Goal: Task Accomplishment & Management: Use online tool/utility

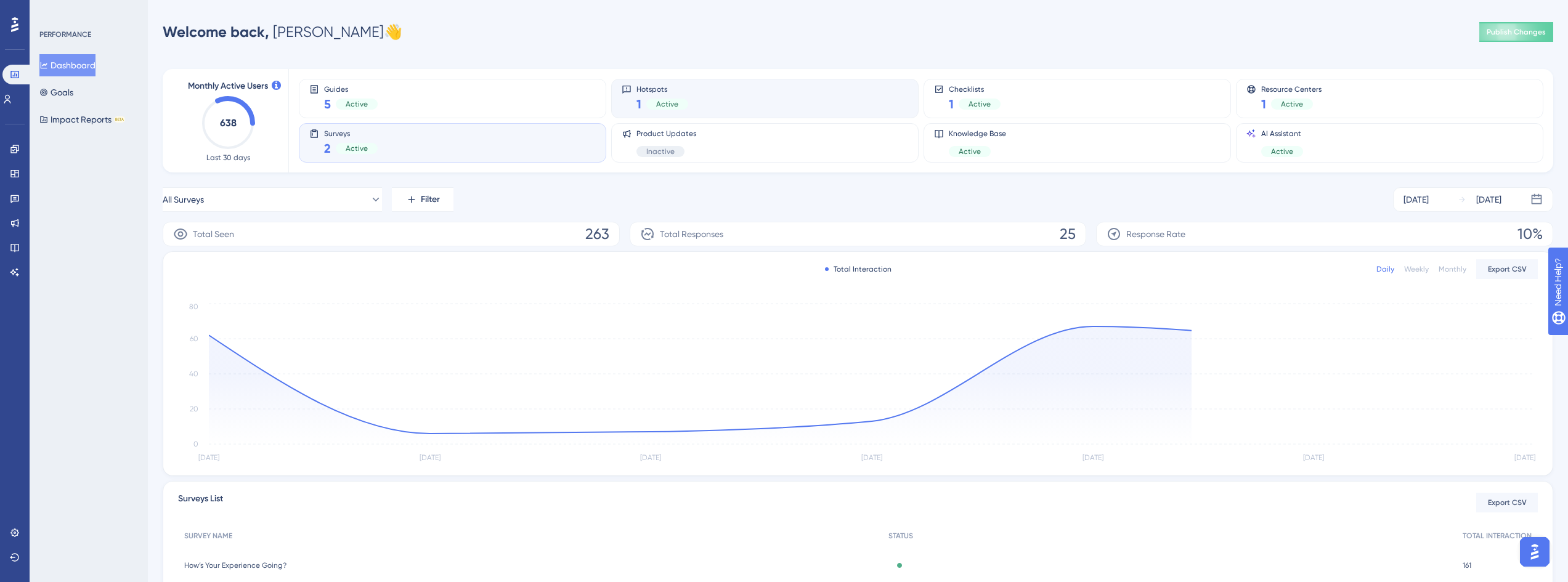
click at [788, 97] on div "Hotspots 1 Active" at bounding box center [765, 98] width 286 height 28
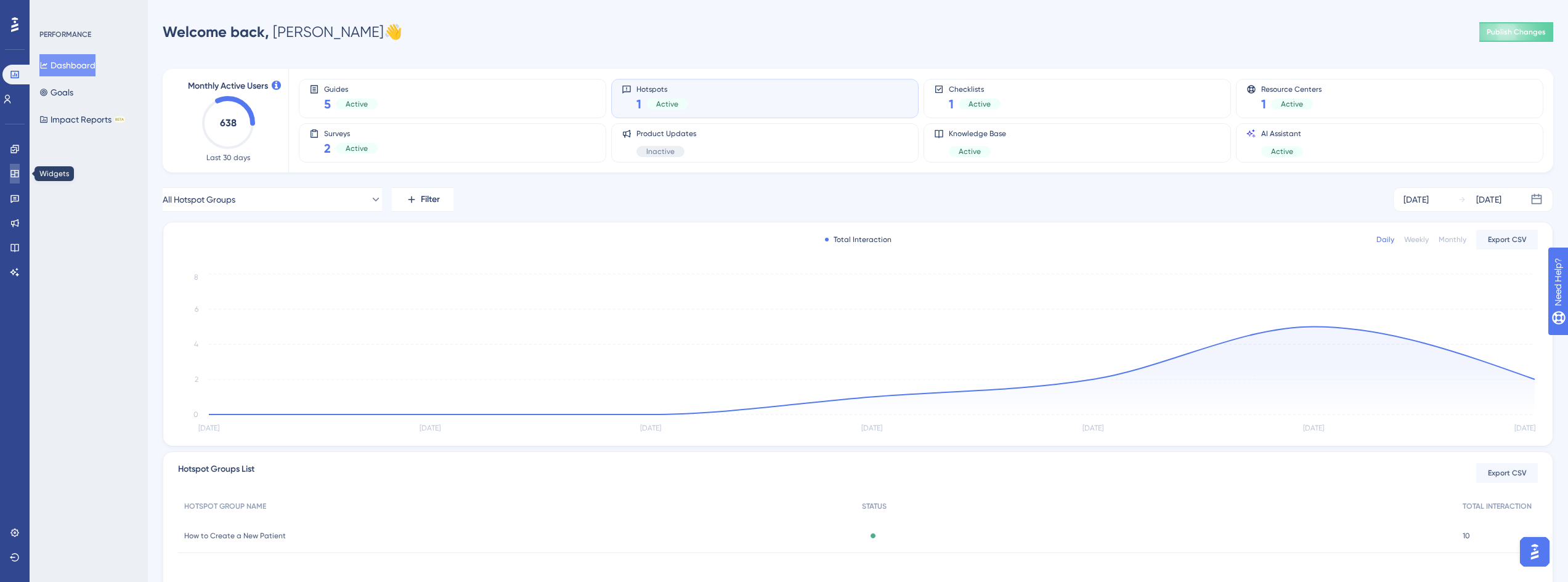
click at [17, 178] on icon at bounding box center [14, 173] width 8 height 7
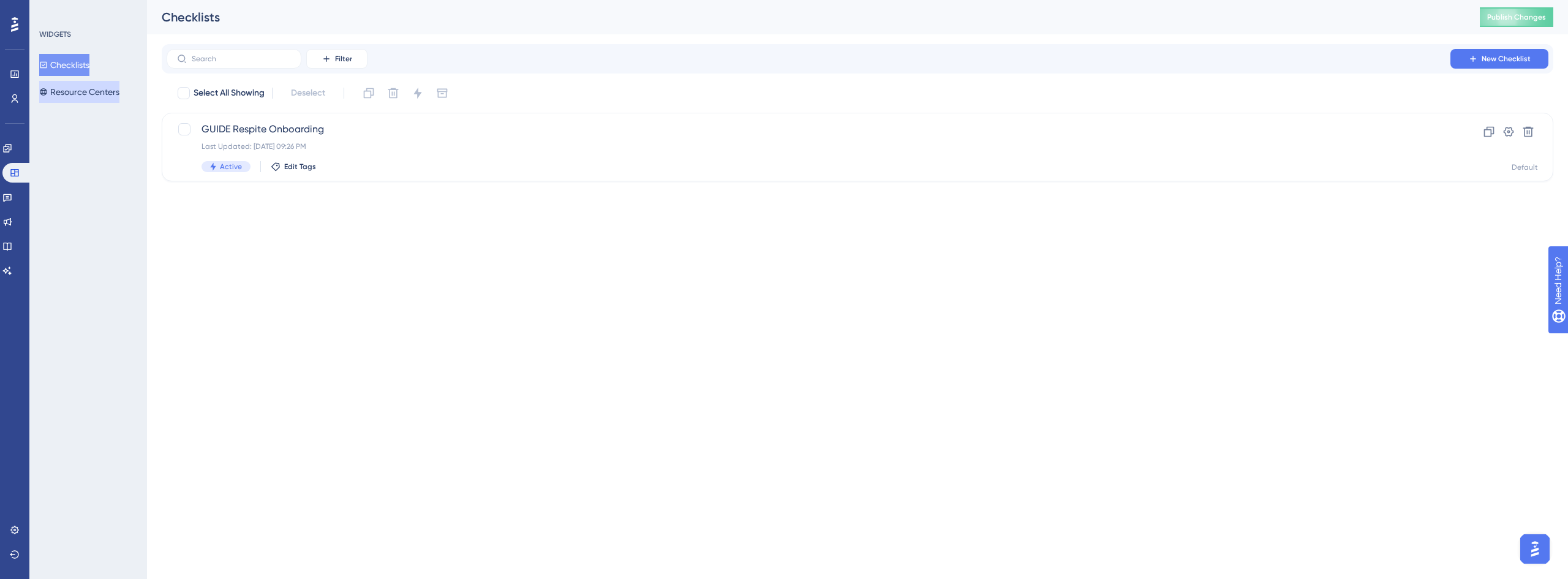
click at [89, 98] on button "Resource Centers" at bounding box center [79, 92] width 80 height 22
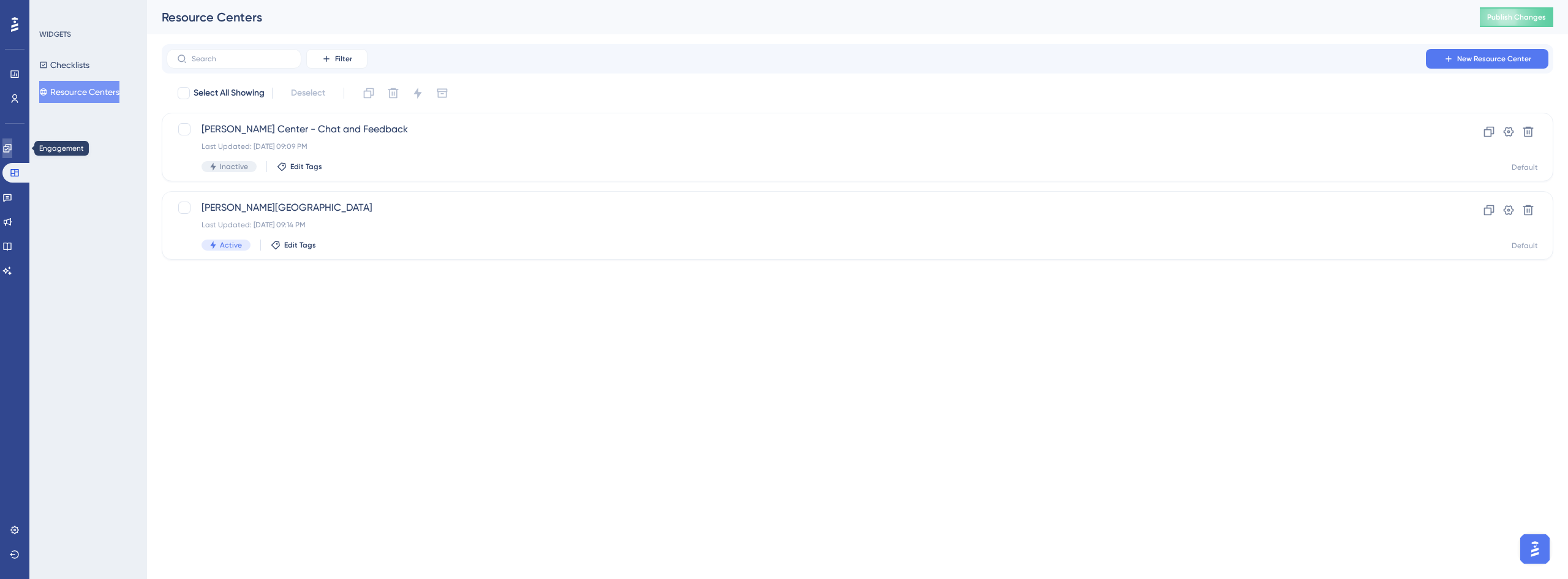
click at [12, 144] on icon at bounding box center [7, 148] width 10 height 10
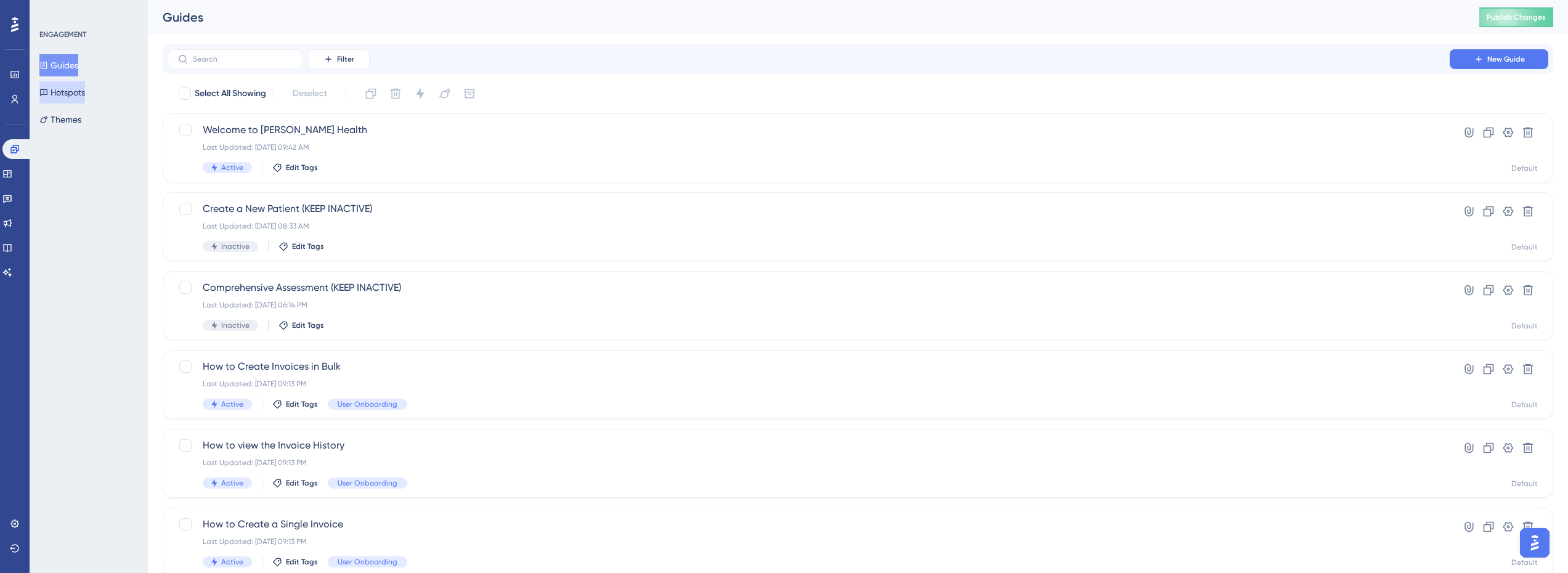
click at [85, 98] on button "Hotspots" at bounding box center [62, 93] width 46 height 23
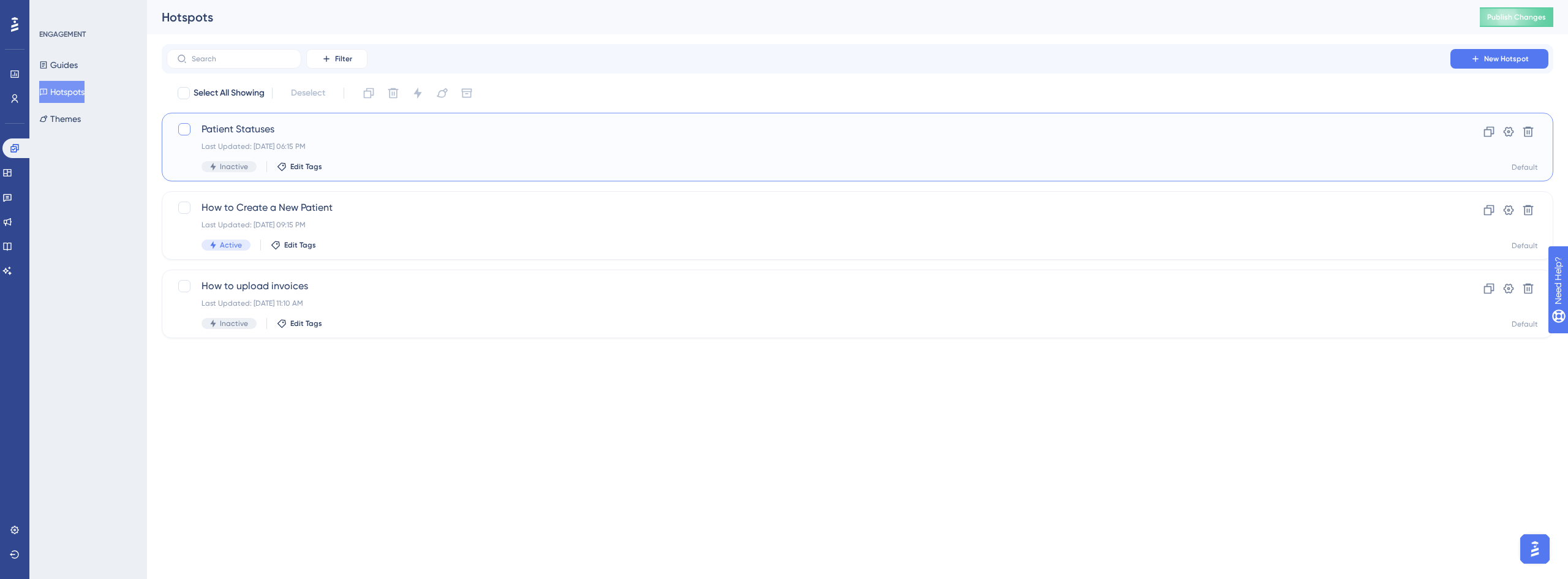
click at [182, 130] on div at bounding box center [184, 129] width 12 height 12
click at [187, 130] on icon at bounding box center [184, 129] width 7 height 10
checkbox input "false"
click at [255, 129] on span "Patient Statuses" at bounding box center [808, 129] width 1214 height 14
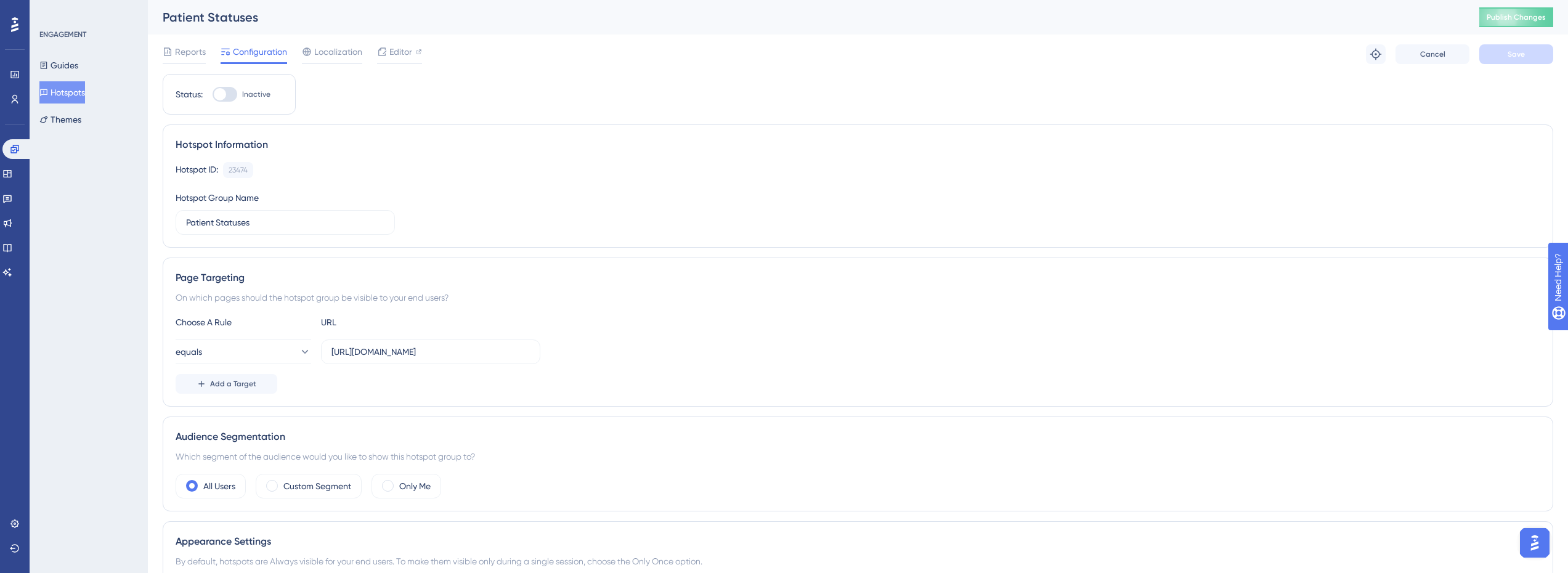
click at [225, 91] on div at bounding box center [220, 94] width 12 height 12
click at [212, 94] on input "Inactive" at bounding box center [212, 94] width 1 height 1
checkbox input "true"
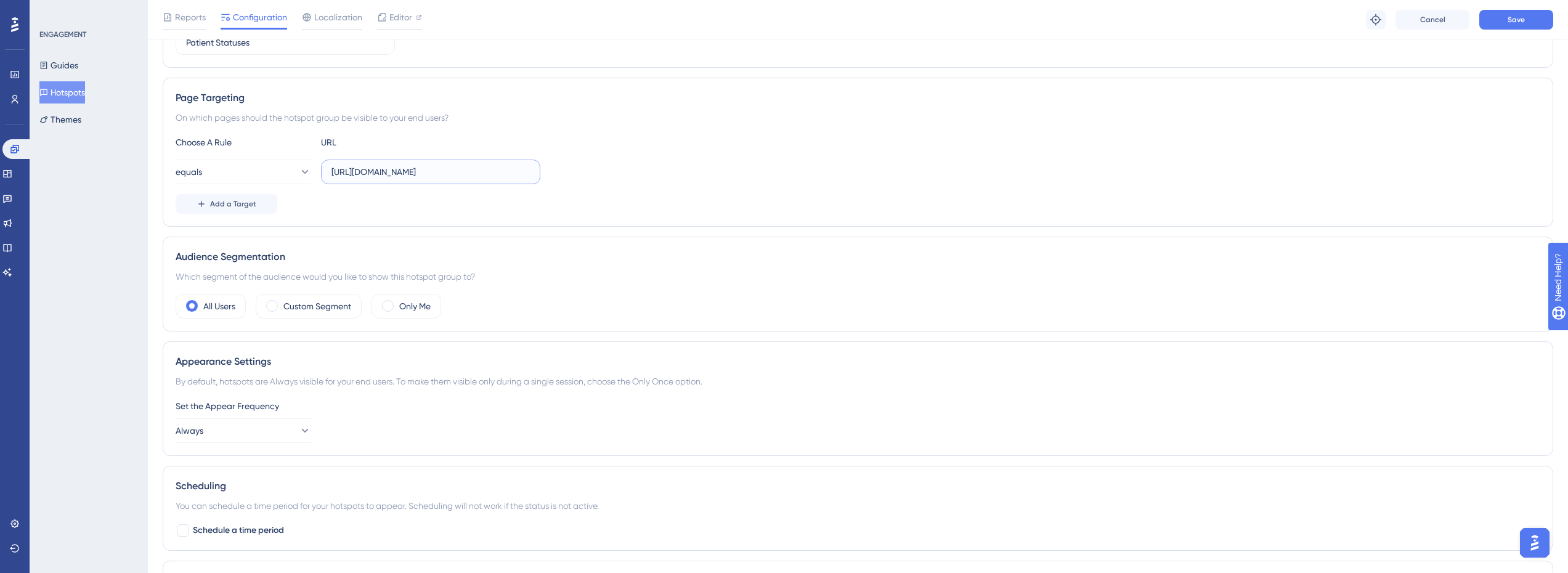
scroll to position [0, 2]
drag, startPoint x: 451, startPoint y: 171, endPoint x: 583, endPoint y: 164, distance: 132.2
click at [583, 164] on div "equals [URL][DOMAIN_NAME]" at bounding box center [858, 171] width 1364 height 25
click at [534, 201] on div "Add a Target" at bounding box center [858, 204] width 1364 height 20
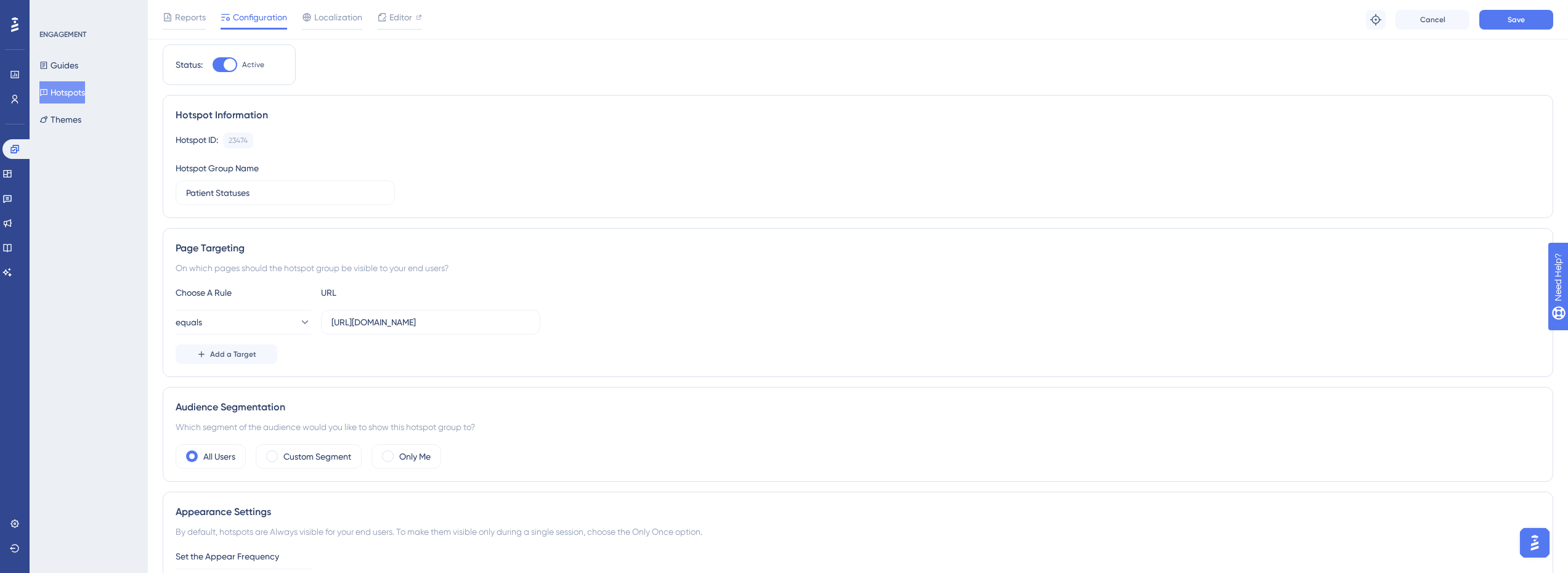
scroll to position [0, 0]
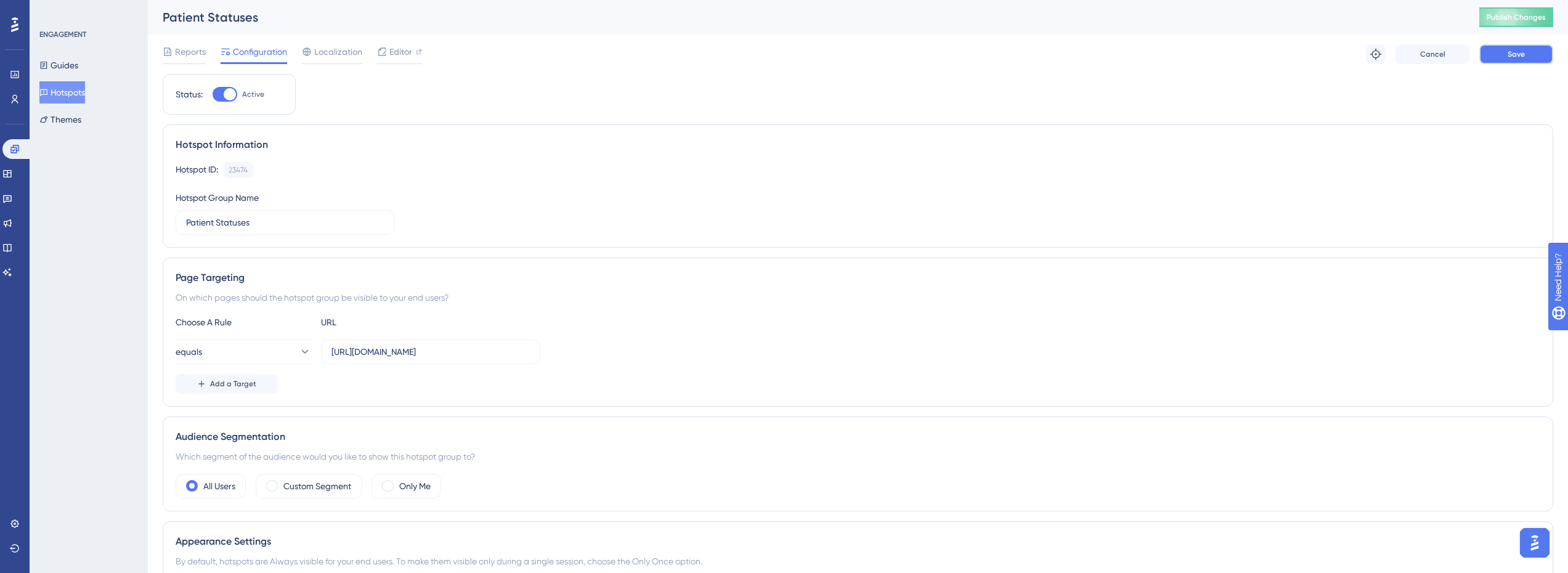
click at [1530, 56] on button "Save" at bounding box center [1517, 54] width 74 height 20
click at [1520, 23] on button "Publish Changes" at bounding box center [1517, 17] width 74 height 20
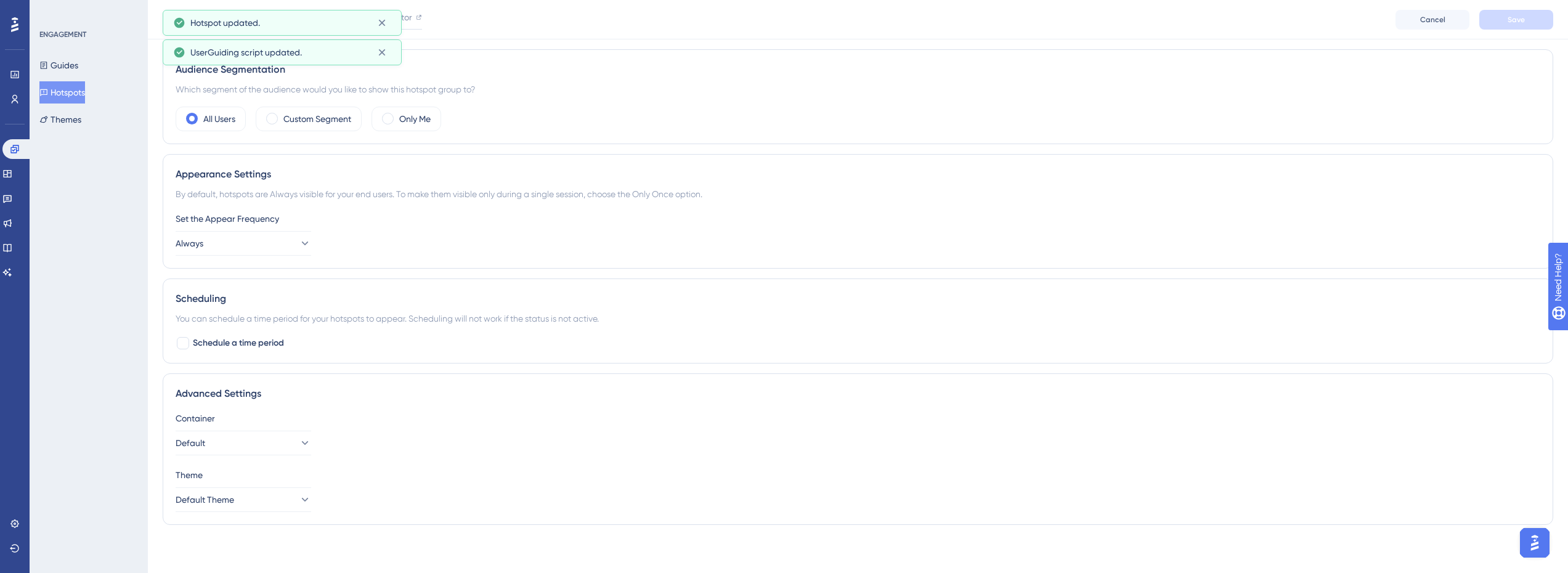
scroll to position [373, 0]
click at [304, 240] on button "Always" at bounding box center [243, 242] width 135 height 25
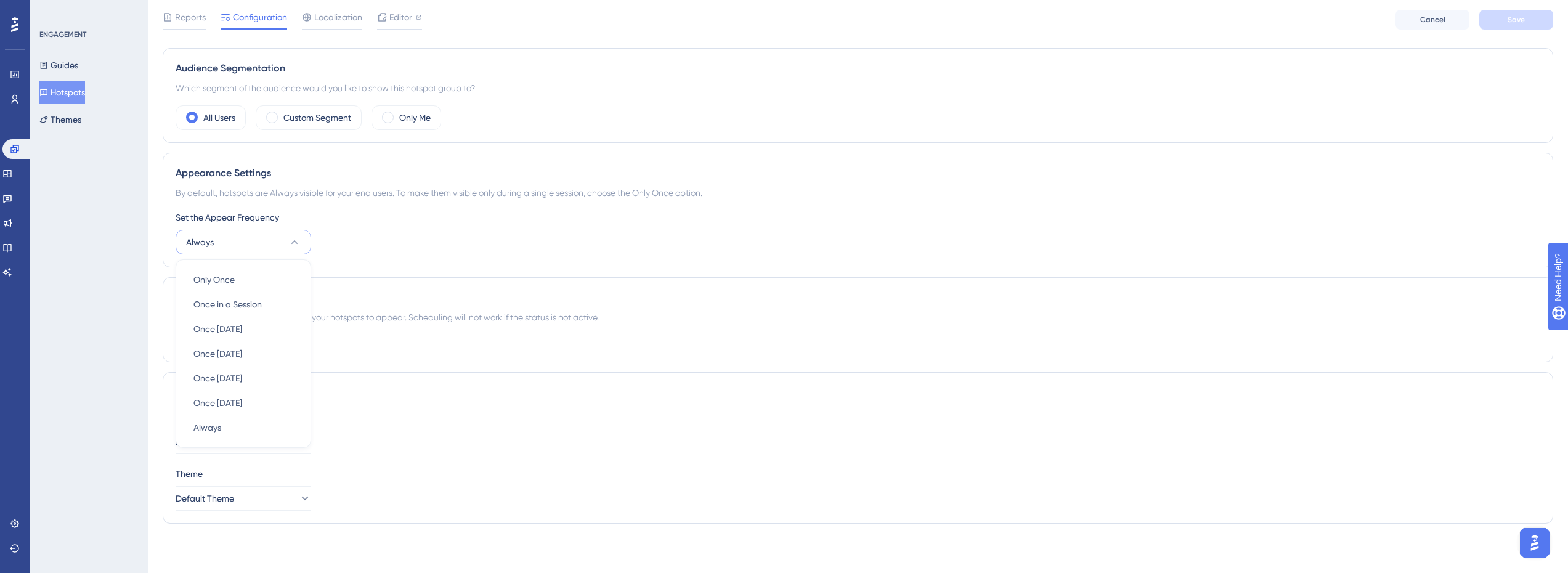
click at [461, 246] on div "Set the Appear Frequency Always Only Once Only Once Once in a Session Once in a…" at bounding box center [858, 232] width 1364 height 44
click at [259, 344] on span "Schedule a time period" at bounding box center [238, 342] width 91 height 14
